Goal: Transaction & Acquisition: Purchase product/service

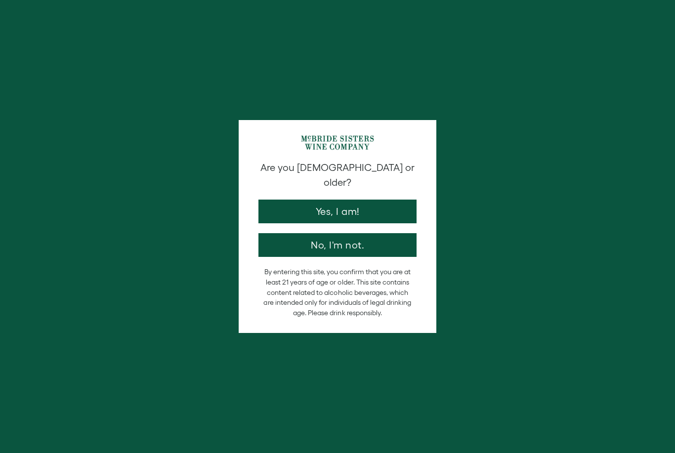
click at [320, 240] on button "No, I'm not." at bounding box center [337, 245] width 158 height 24
click at [385, 199] on button "Yes, I am!" at bounding box center [337, 211] width 158 height 24
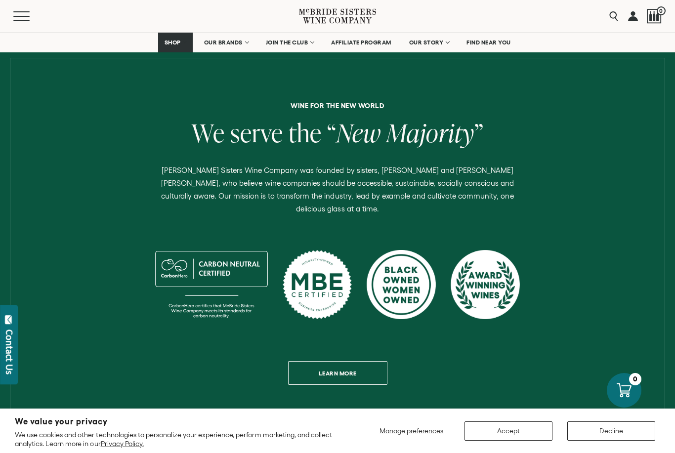
scroll to position [348, 0]
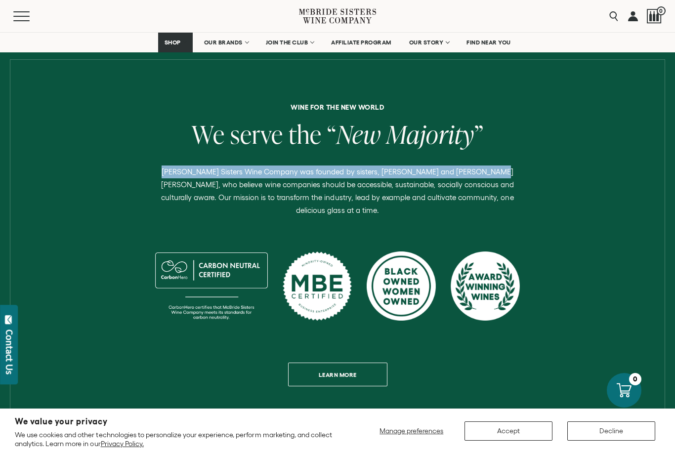
click at [589, 278] on div "Wine for the new world We serve the “ New Majority ” McBride Sisters Wine Compa…" at bounding box center [337, 245] width 660 height 282
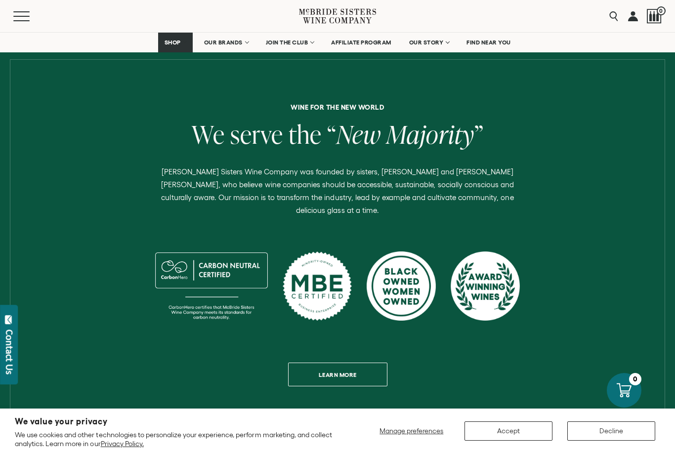
click at [422, 43] on span "OUR STORY" at bounding box center [426, 42] width 35 height 7
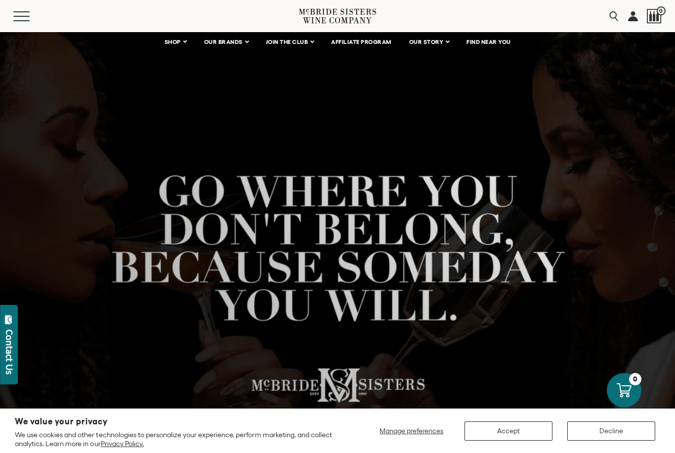
click at [223, 44] on span "OUR BRANDS" at bounding box center [223, 42] width 39 height 7
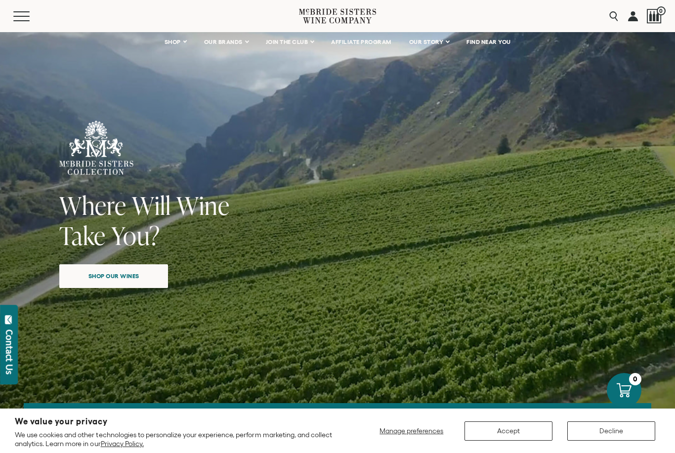
click at [534, 430] on button "Accept" at bounding box center [508, 430] width 88 height 19
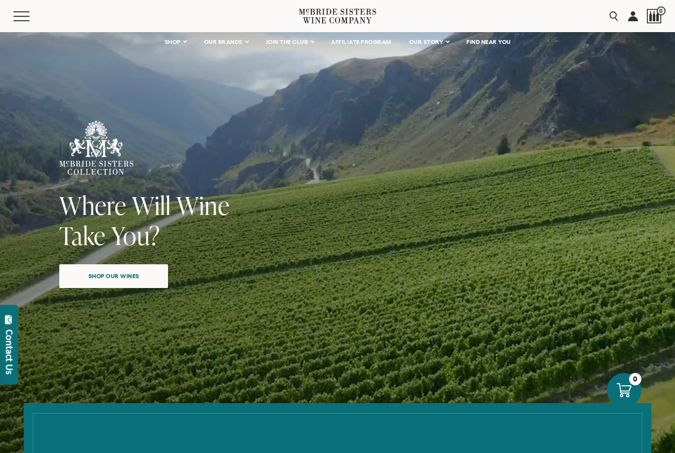
click at [140, 278] on span "Shop our wines" at bounding box center [113, 275] width 85 height 19
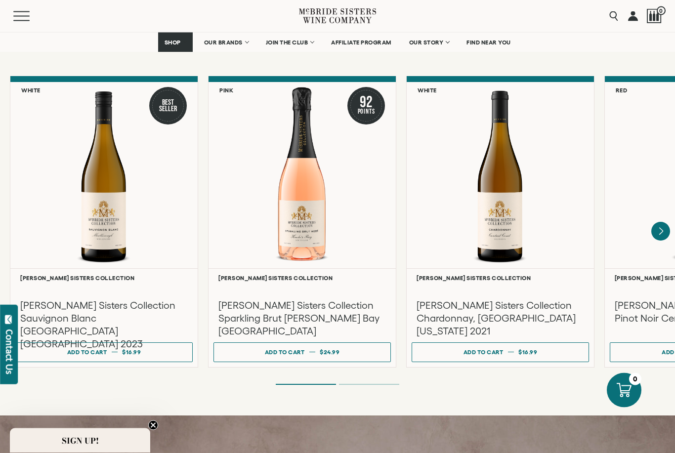
scroll to position [818, 0]
click at [114, 309] on h3 "[PERSON_NAME] Sisters Collection Sauvignon Blanc [GEOGRAPHIC_DATA] [GEOGRAPHIC_…" at bounding box center [103, 324] width 167 height 51
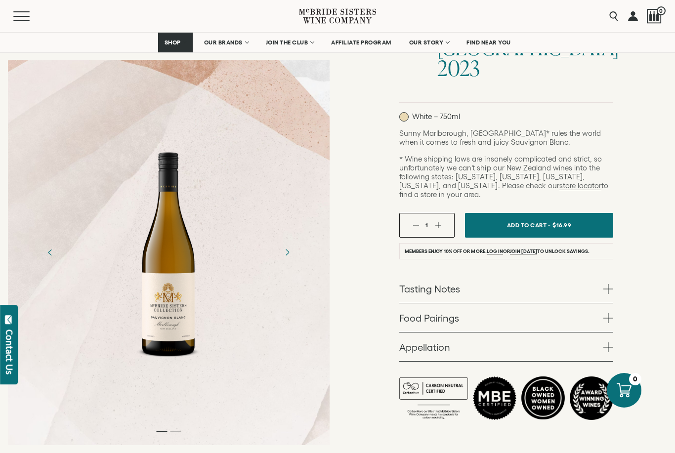
scroll to position [201, 0]
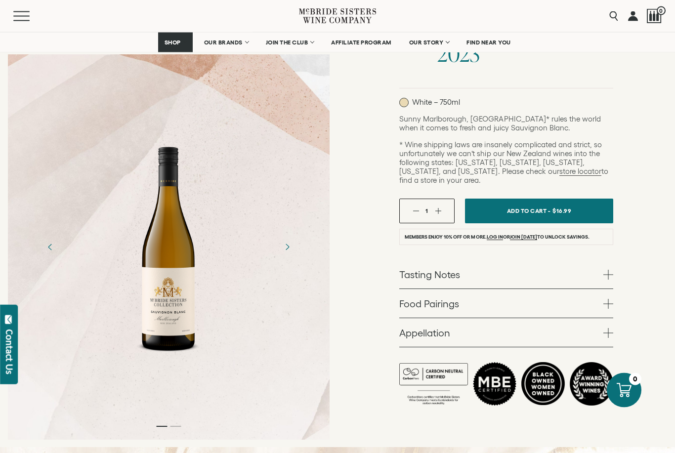
click at [608, 270] on span at bounding box center [608, 275] width 10 height 10
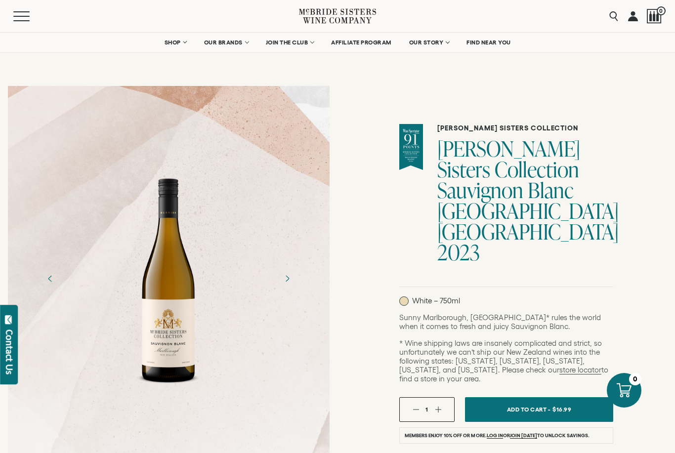
scroll to position [0, 0]
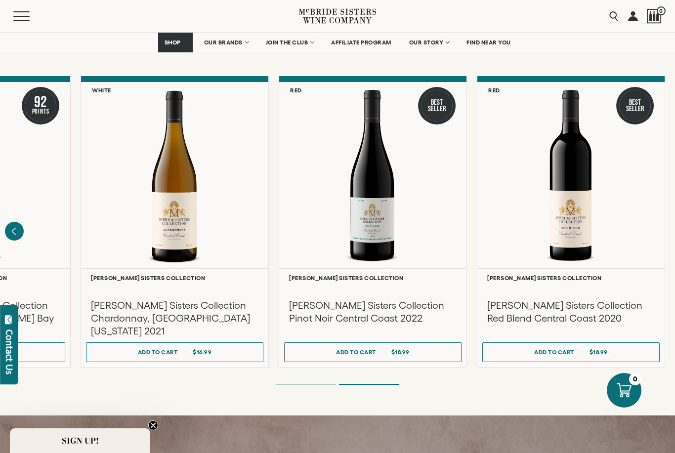
click at [372, 208] on div at bounding box center [372, 175] width 187 height 186
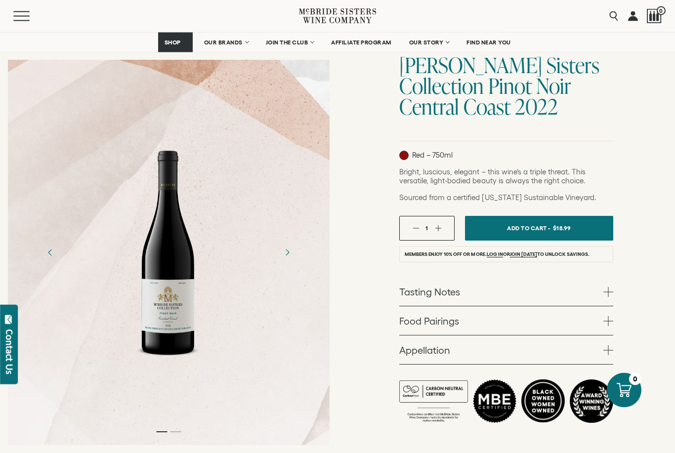
scroll to position [86, 0]
click at [606, 293] on span at bounding box center [608, 292] width 10 height 10
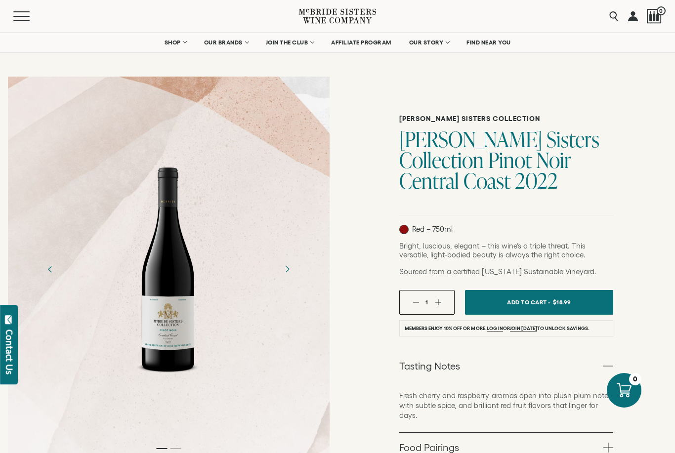
scroll to position [7, 0]
